Goal: Task Accomplishment & Management: Complete application form

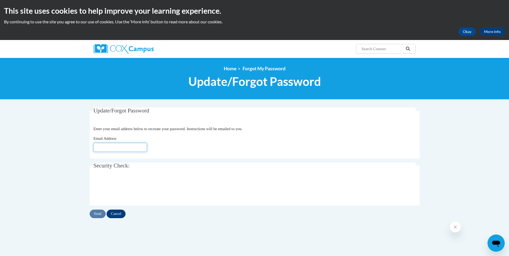
drag, startPoint x: 0, startPoint y: 0, endPoint x: 108, endPoint y: 148, distance: 183.7
click at [108, 148] on input "Email Address" at bounding box center [120, 147] width 54 height 9
type input "[EMAIL_ADDRESS][DOMAIN_NAME]"
click at [98, 213] on input "Send" at bounding box center [98, 214] width 16 height 9
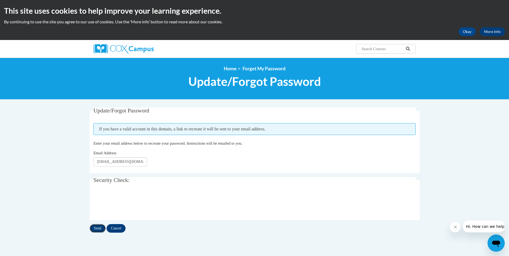
click at [93, 230] on input "Send" at bounding box center [98, 228] width 16 height 9
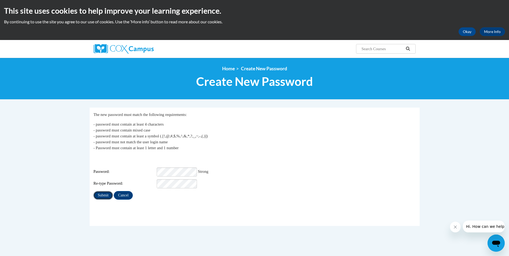
click at [107, 191] on input "Submit" at bounding box center [102, 195] width 19 height 9
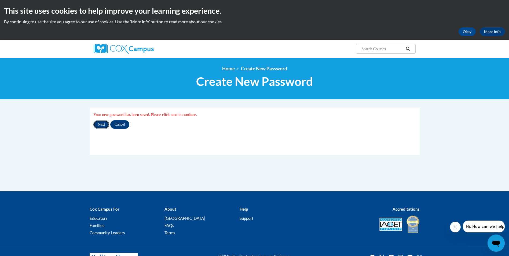
click at [103, 124] on input "Next" at bounding box center [101, 124] width 16 height 9
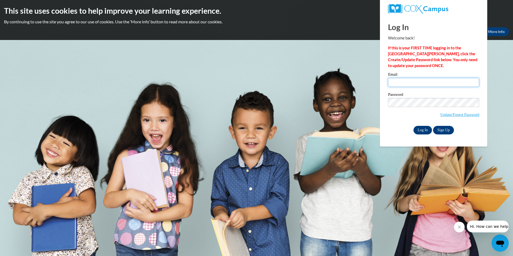
type input "ayancey@ucphuntsville.org"
click at [426, 130] on input "Log In" at bounding box center [423, 130] width 19 height 9
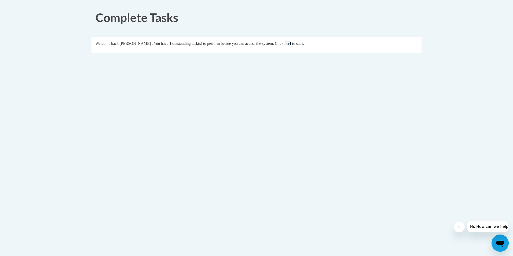
click at [291, 43] on link "here" at bounding box center [288, 43] width 7 height 4
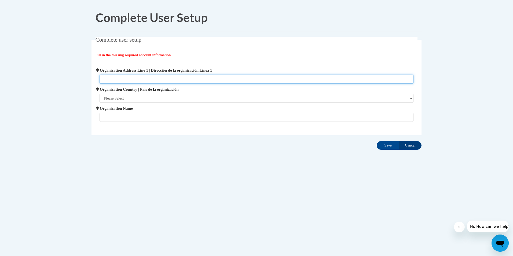
click at [121, 80] on input "Organization Address Line 1 | Dirección de la organización Línea 1" at bounding box center [257, 79] width 314 height 9
type input "1856 Keats Drive NW"
type input "Parents as Teachers"
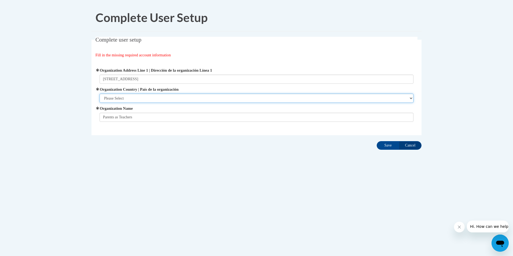
click at [131, 98] on select "Please Select United States | Estados Unidos Outside of the United States | Fue…" at bounding box center [257, 98] width 314 height 9
select select "ad49bcad-a171-4b2e-b99c-48b446064914"
click at [100, 94] on select "Please Select United States | Estados Unidos Outside of the United States | Fue…" at bounding box center [257, 98] width 314 height 9
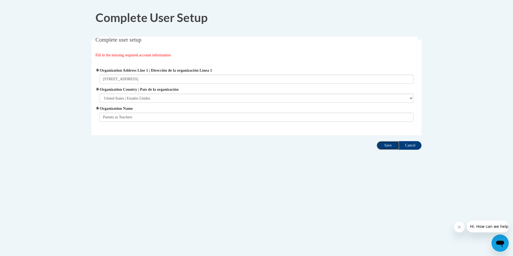
click at [388, 146] on input "Save" at bounding box center [388, 145] width 23 height 9
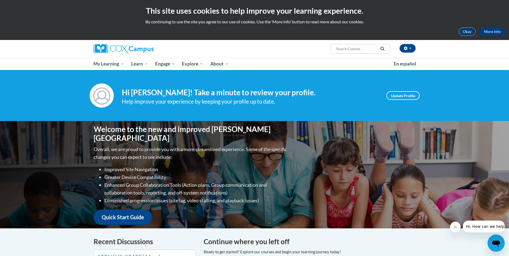
click at [467, 32] on button "Okay" at bounding box center [467, 31] width 17 height 9
